Goal: Transaction & Acquisition: Subscribe to service/newsletter

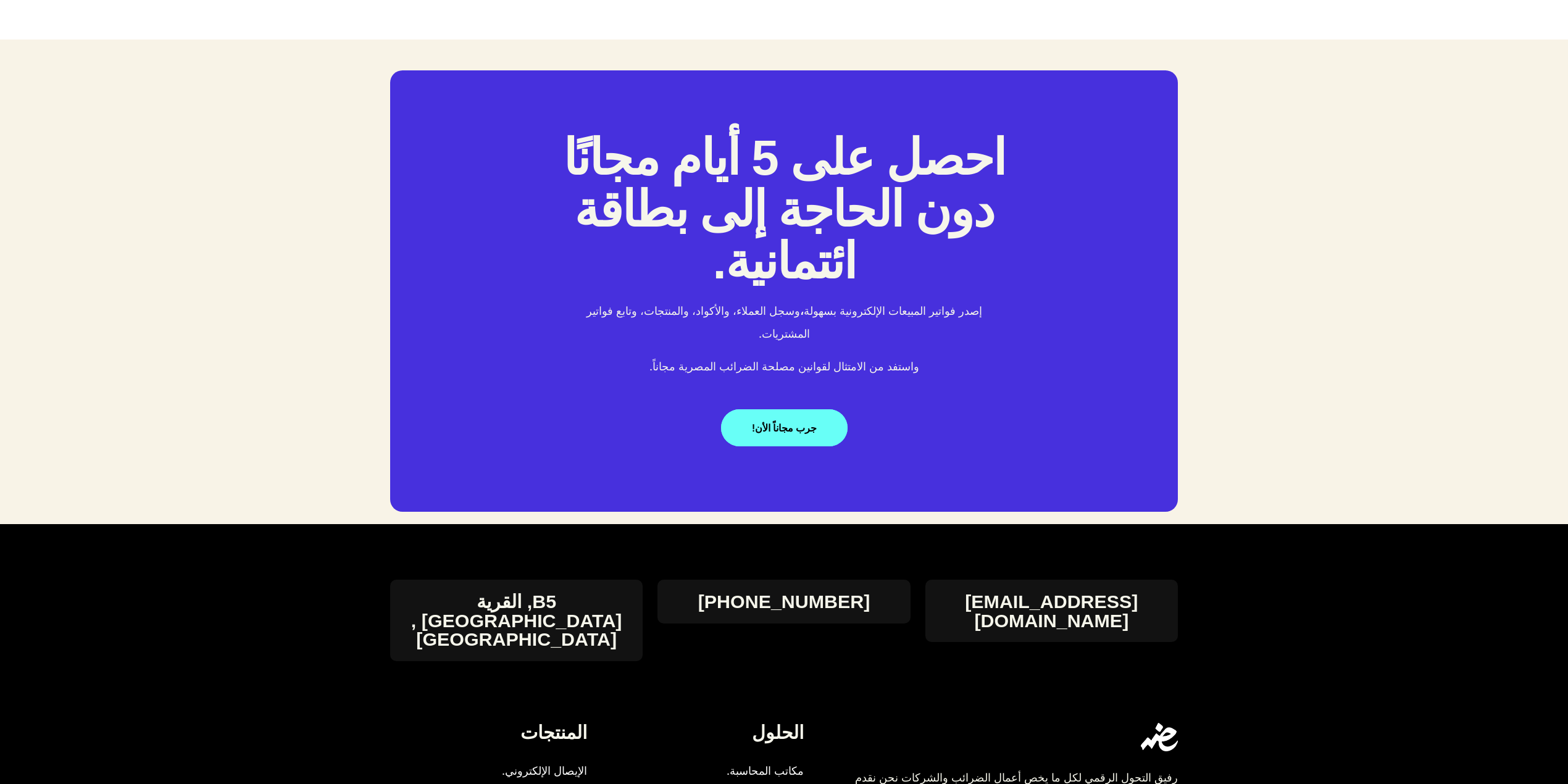
scroll to position [2432, 0]
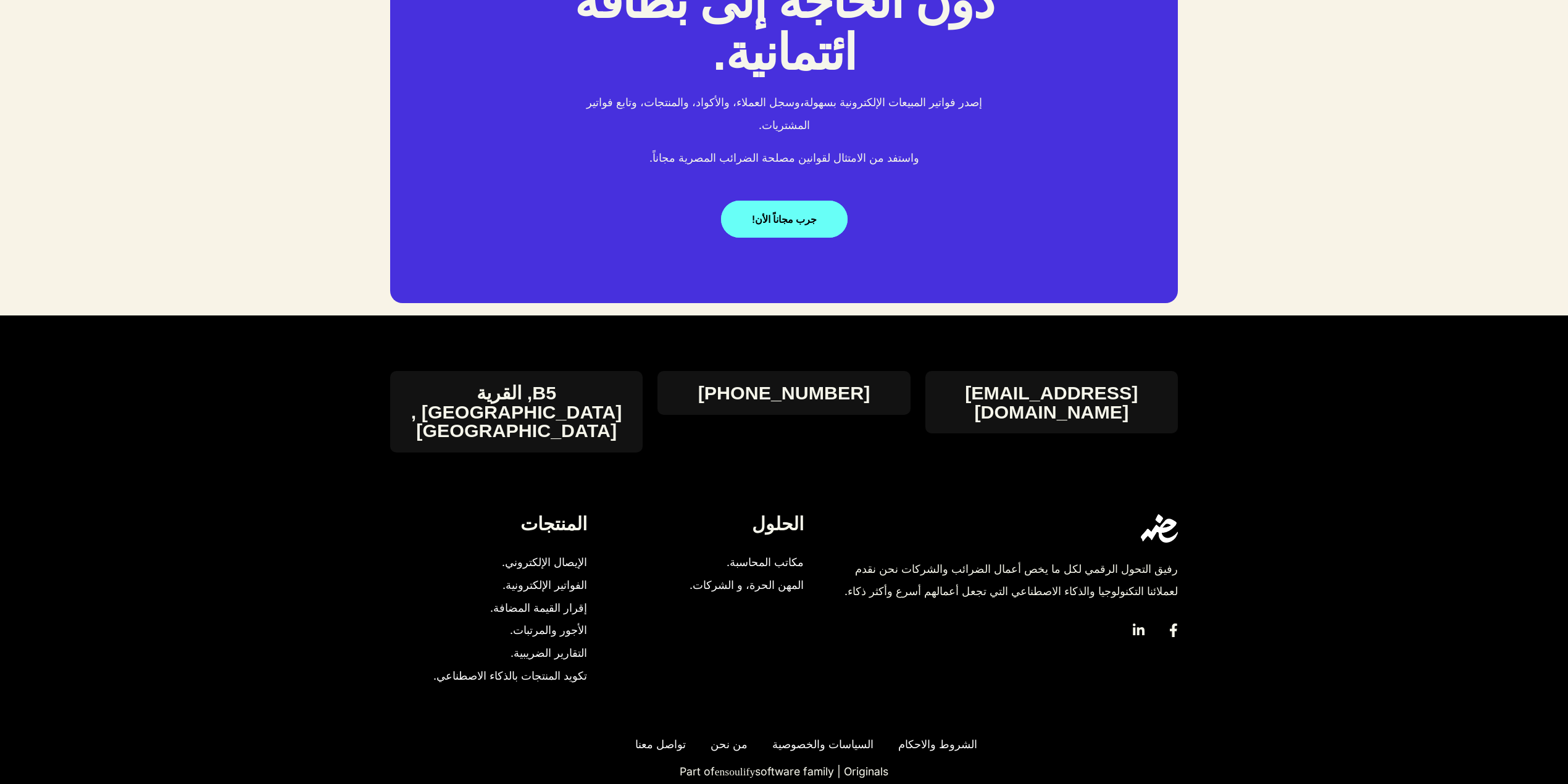
click at [566, 390] on span "إقرار القيمة المضافة." at bounding box center [539, 608] width 97 height 23
click at [770, 203] on link "جرب مجاناً الأن!" at bounding box center [784, 219] width 127 height 37
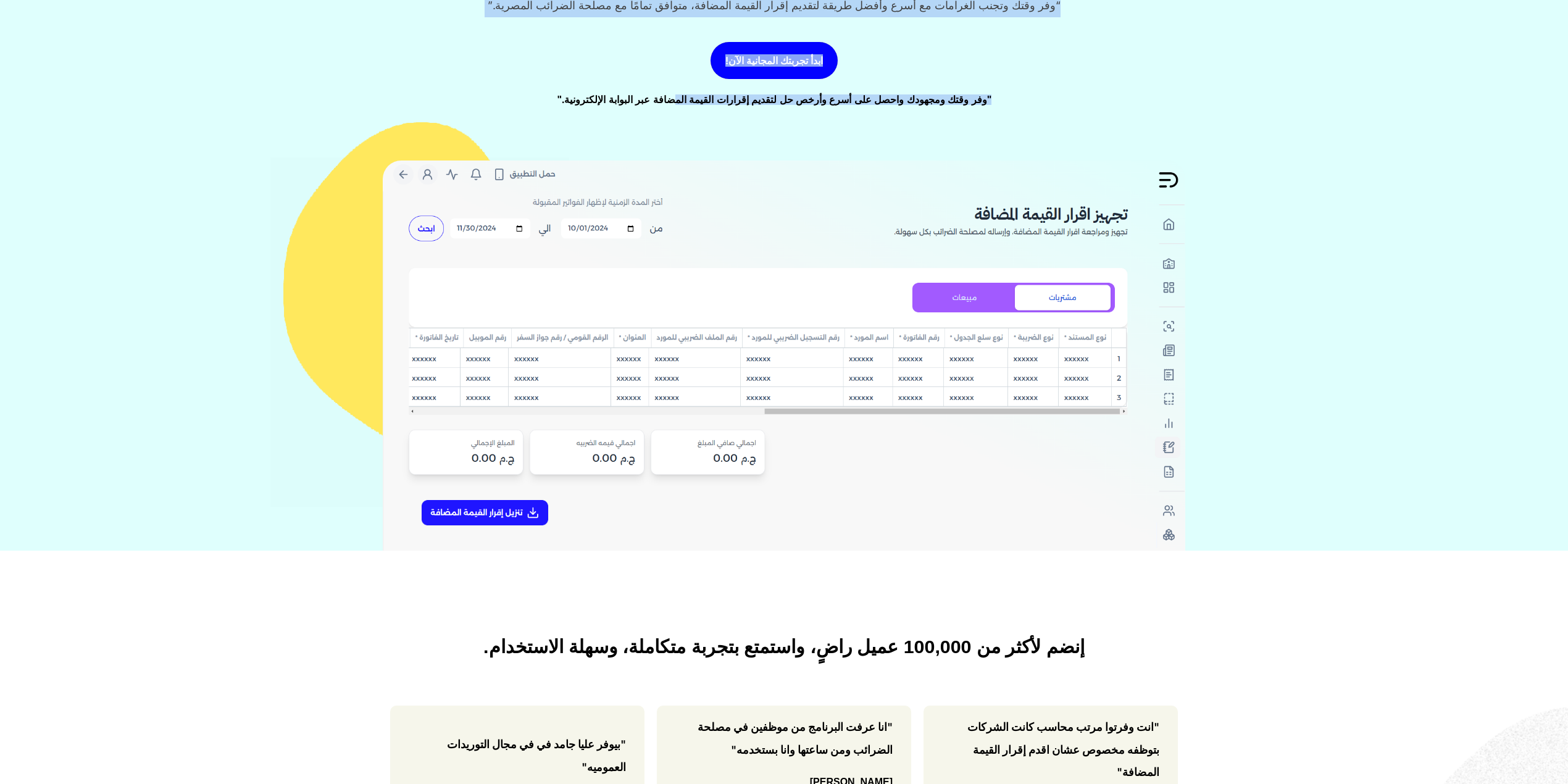
scroll to position [85, 0]
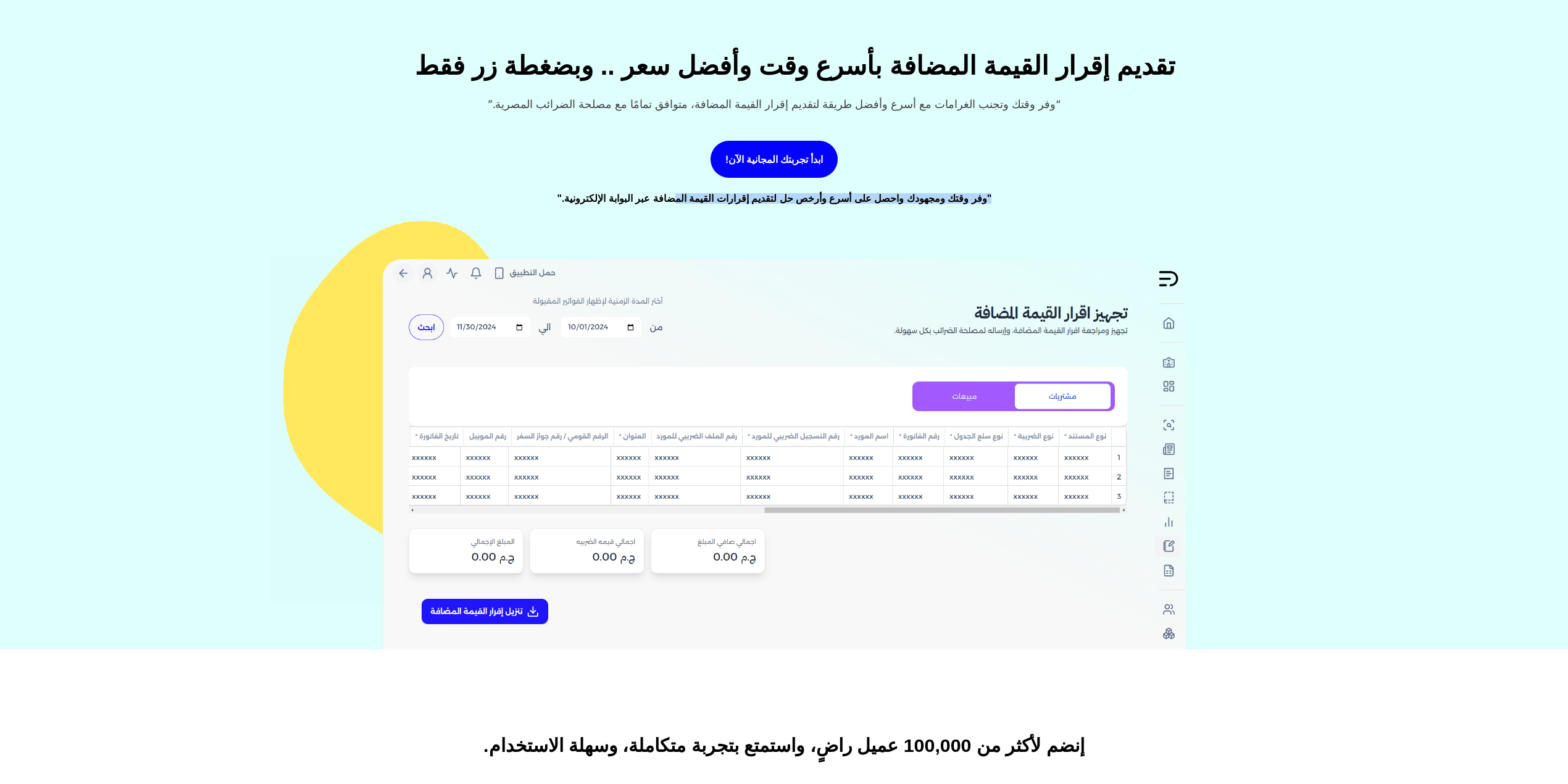
drag, startPoint x: 675, startPoint y: 276, endPoint x: 1084, endPoint y: 186, distance: 418.8
